Goal: Check status: Check status

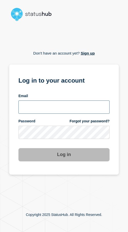
type input "xandra.martens@conexon.us"
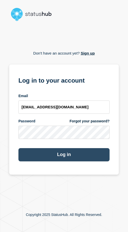
click at [70, 156] on button "Log in" at bounding box center [63, 154] width 91 height 13
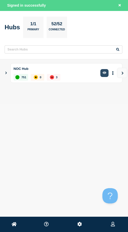
click at [105, 70] on button "button" at bounding box center [104, 73] width 8 height 8
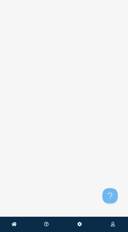
click at [37, 58] on body "Home NOC Hub NOC Hub Primary Hub Conexon, LLC Xandra Martens" at bounding box center [64, 116] width 128 height 232
click at [127, 57] on body "Home NOC Hub NOC Hub Primary Hub Conexon, LLC Xandra Martens" at bounding box center [64, 116] width 128 height 232
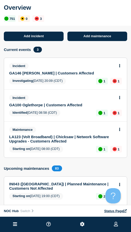
drag, startPoint x: 66, startPoint y: 104, endPoint x: 74, endPoint y: 107, distance: 9.0
